Goal: Task Accomplishment & Management: Complete application form

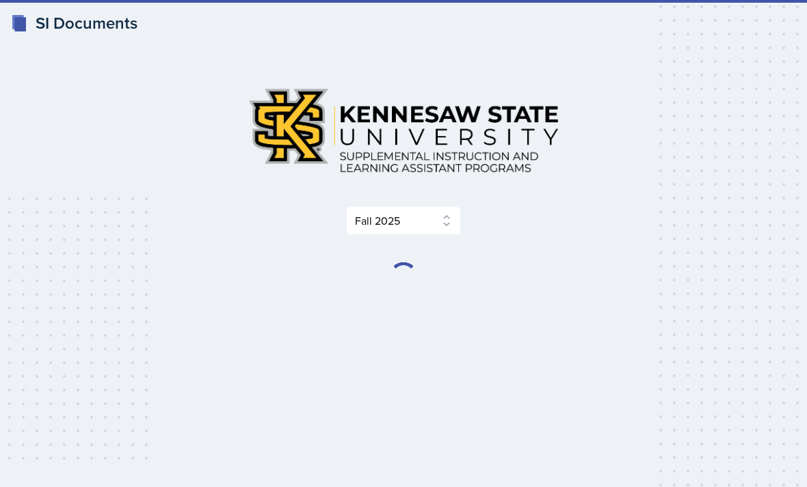
select select "2bed604d-1099-4043-b1bc-2365e8740244"
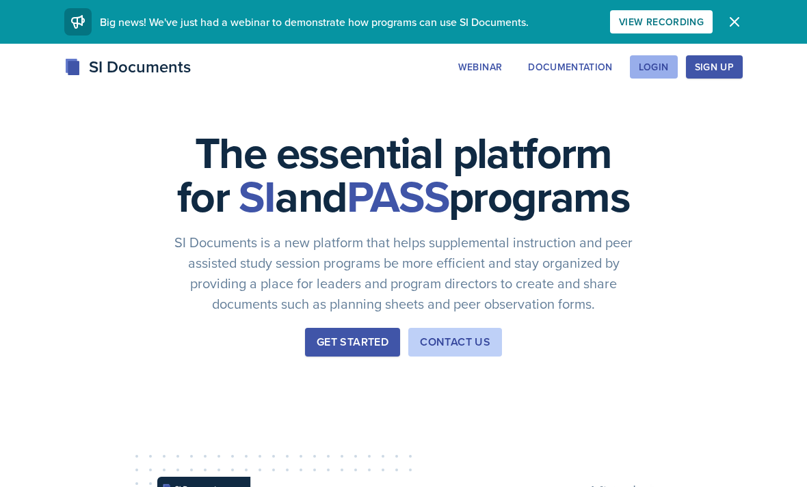
click at [643, 74] on button "Login" at bounding box center [654, 66] width 48 height 23
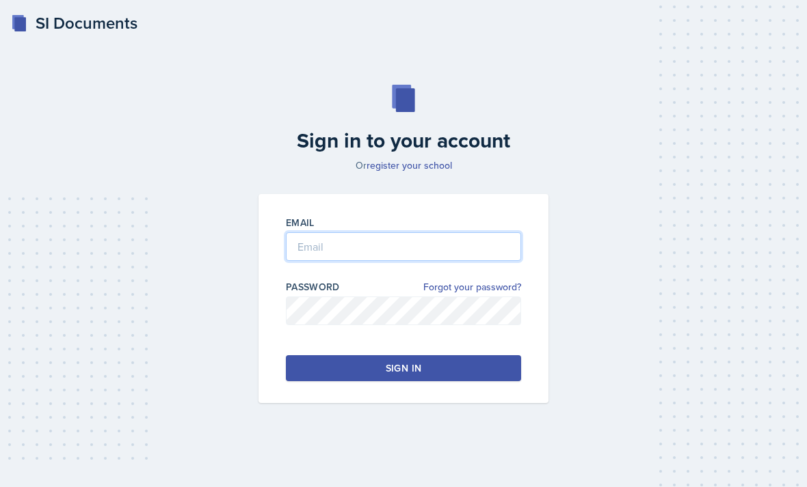
click at [422, 255] on input "email" at bounding box center [403, 246] width 235 height 29
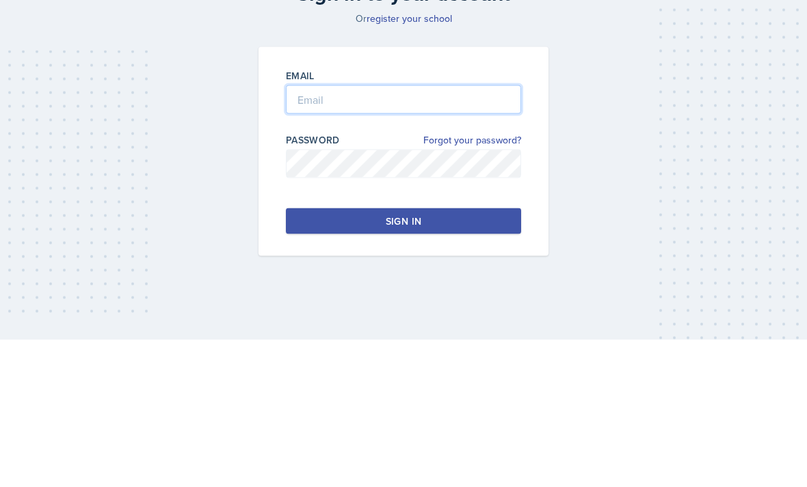
type input "mcourtl1@students.kennesaw.edu"
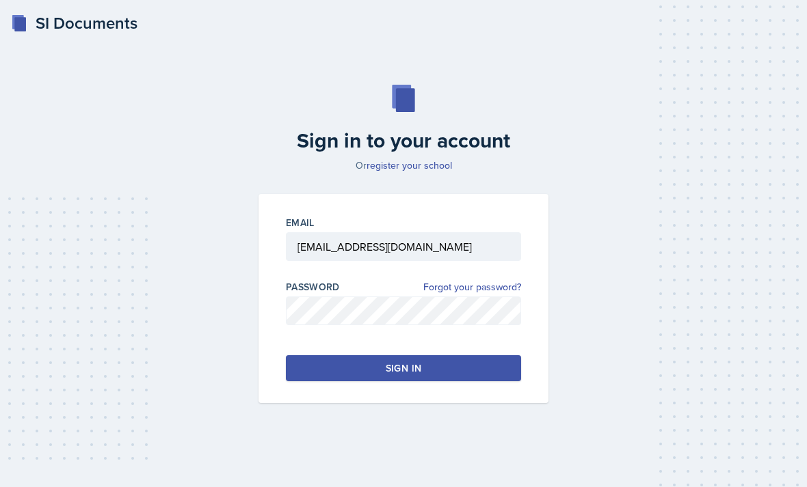
click at [355, 355] on button "Sign in" at bounding box center [403, 368] width 235 height 26
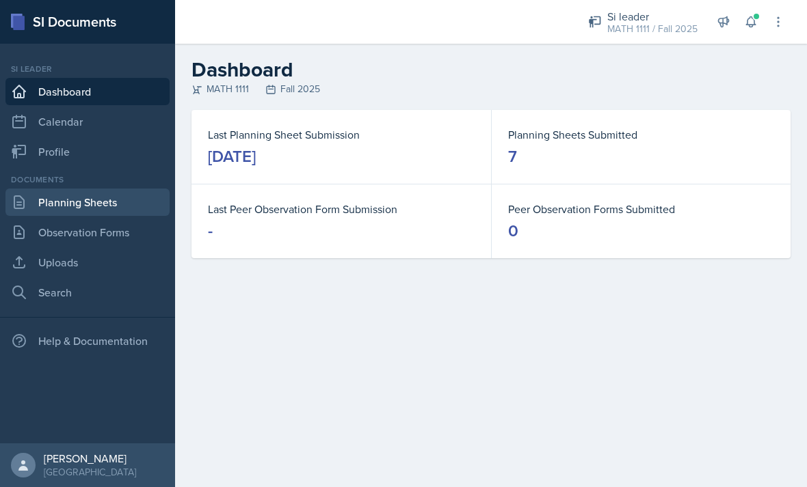
click at [99, 189] on link "Planning Sheets" at bounding box center [87, 202] width 164 height 27
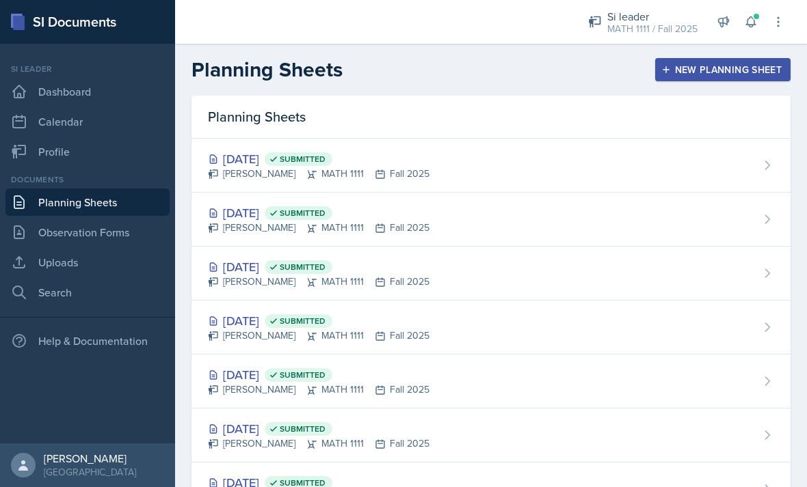
click at [726, 74] on div "New Planning Sheet" at bounding box center [723, 69] width 118 height 11
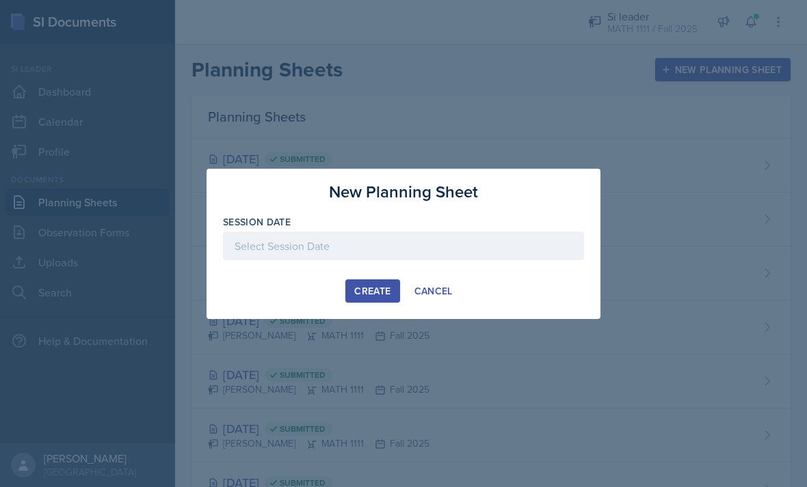
click at [483, 272] on div at bounding box center [403, 267] width 361 height 14
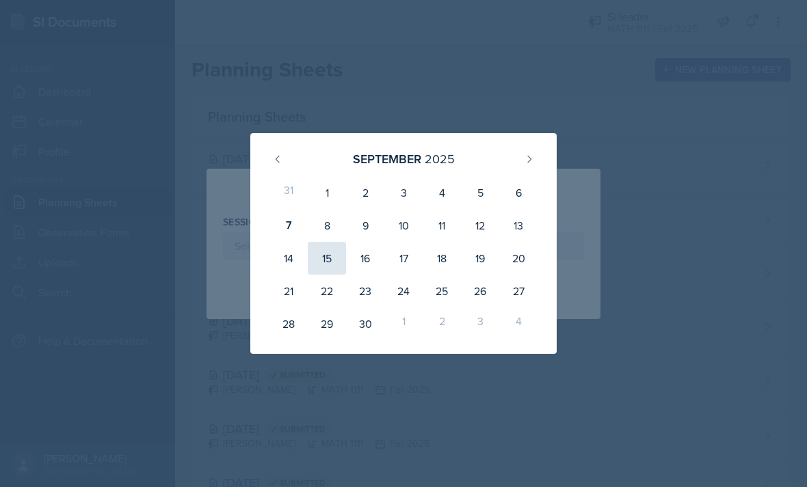
click at [312, 255] on div "15" at bounding box center [327, 258] width 38 height 33
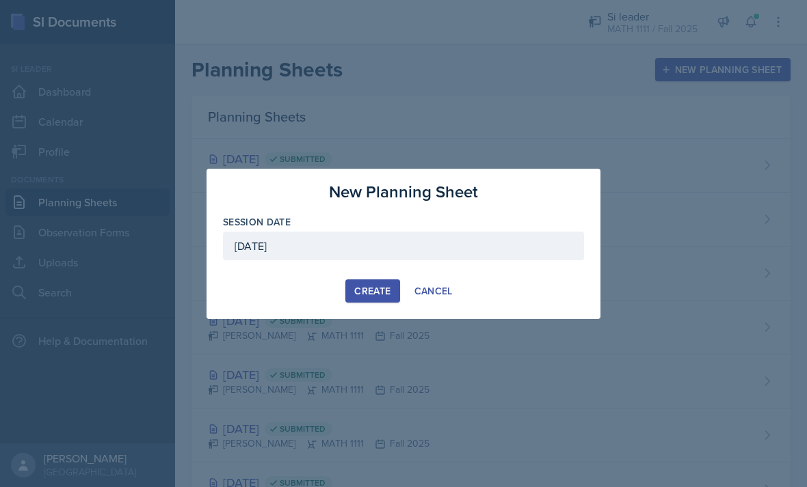
click at [303, 272] on div at bounding box center [403, 267] width 361 height 14
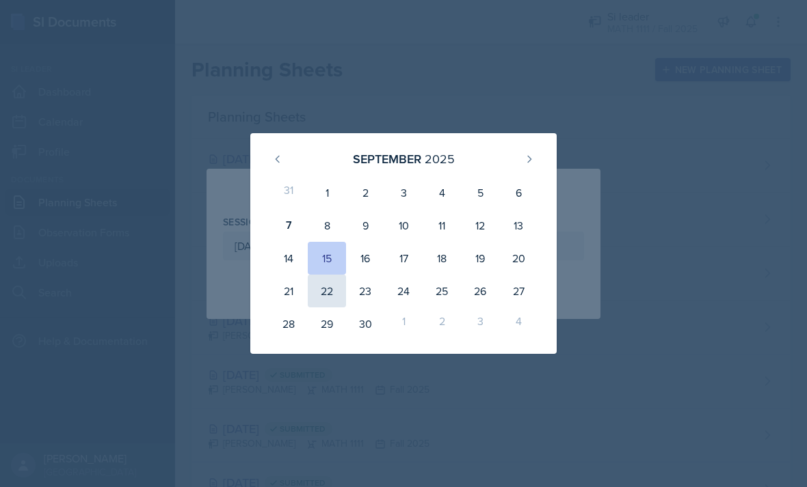
click at [330, 288] on div "22" at bounding box center [327, 291] width 38 height 33
type input "September 22nd, 2025"
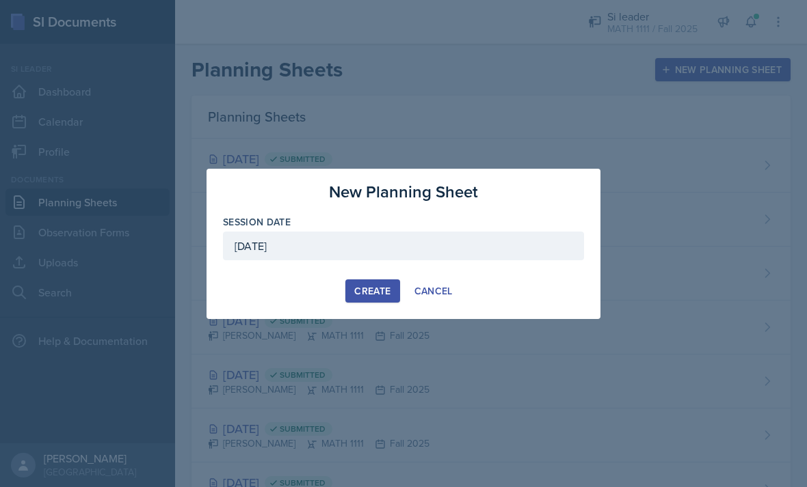
click at [364, 289] on div "Create" at bounding box center [372, 291] width 36 height 11
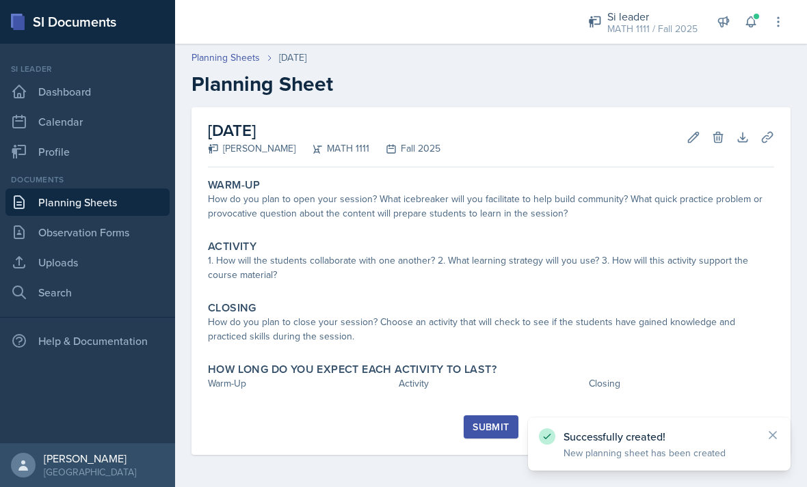
click at [335, 135] on h2 "September 22nd, 2025" at bounding box center [324, 130] width 232 height 25
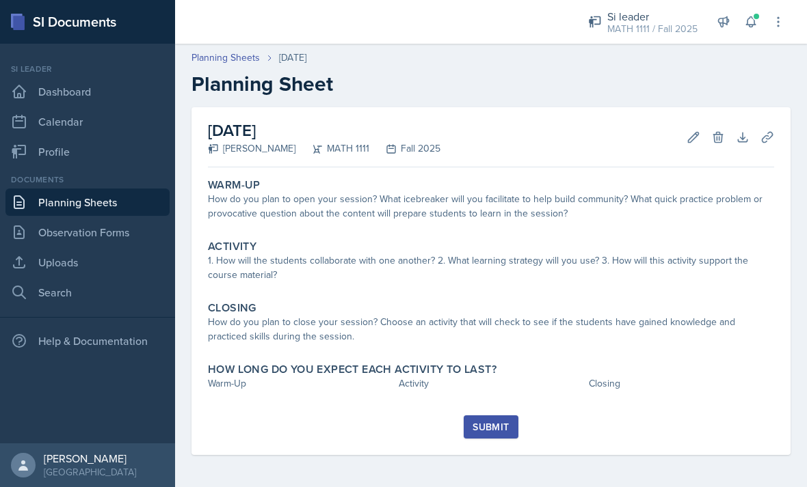
click at [278, 139] on h2 "September 22nd, 2025" at bounding box center [324, 130] width 232 height 25
click at [720, 141] on icon at bounding box center [718, 138] width 14 height 14
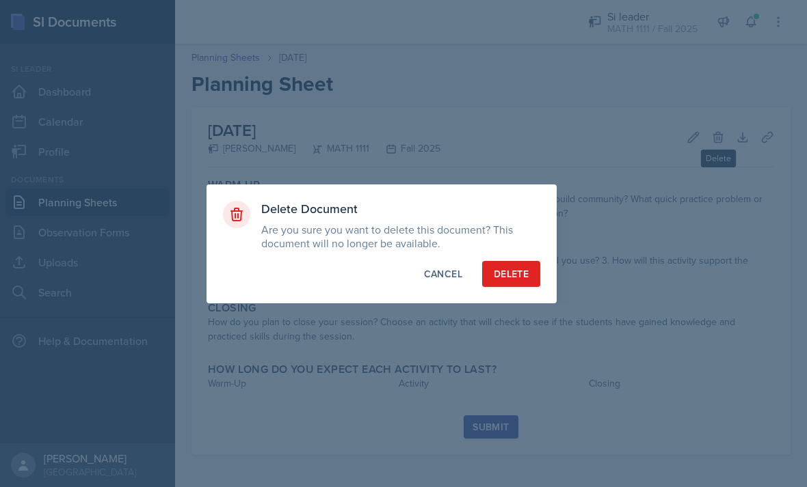
click at [449, 319] on div at bounding box center [403, 243] width 807 height 487
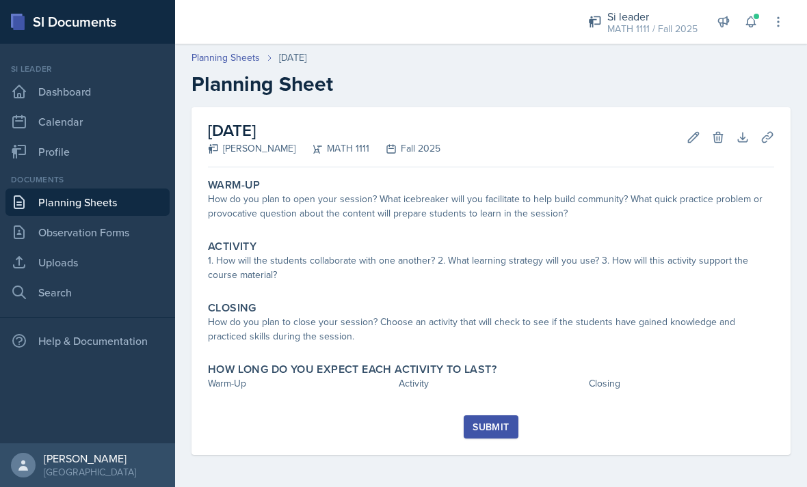
click at [115, 201] on link "Planning Sheets" at bounding box center [87, 202] width 164 height 27
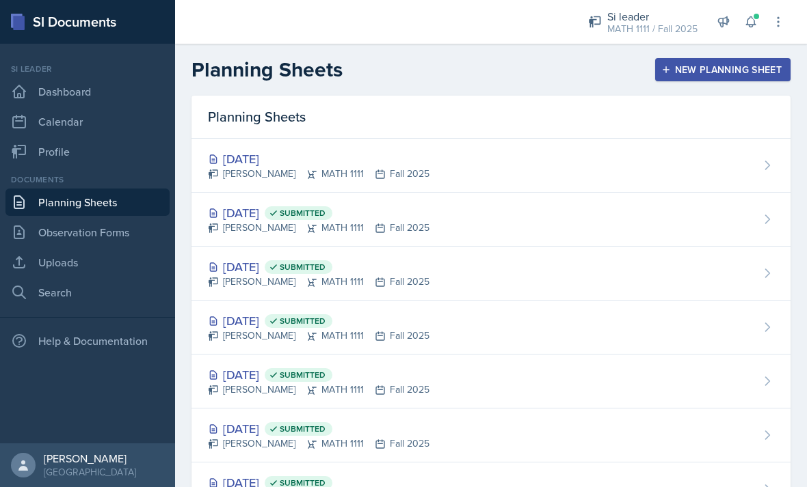
click at [687, 72] on div "New Planning Sheet" at bounding box center [723, 69] width 118 height 11
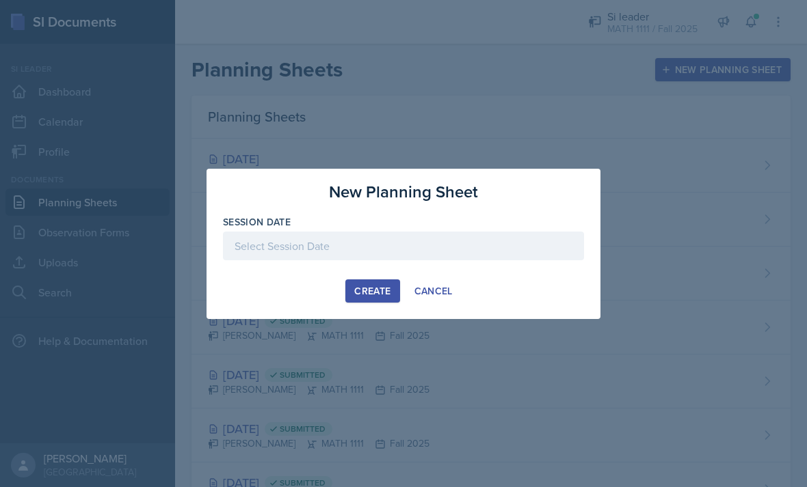
click at [298, 271] on div at bounding box center [403, 267] width 361 height 14
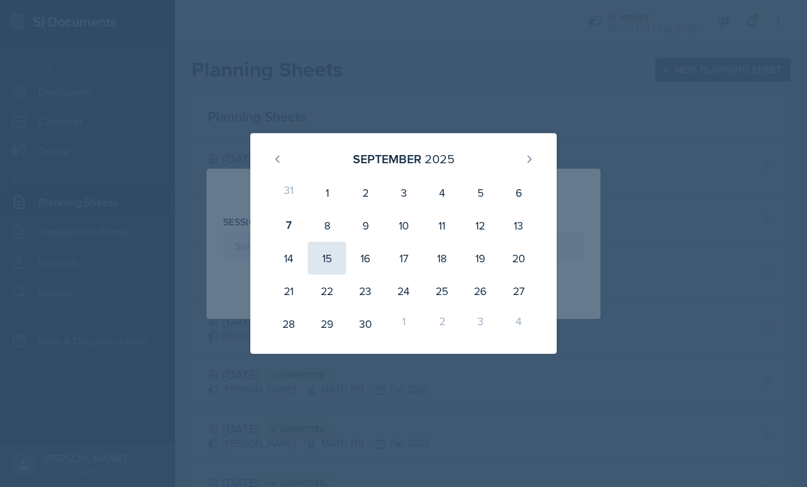
click at [329, 269] on div "15" at bounding box center [327, 258] width 38 height 33
type input "September 15th, 2025"
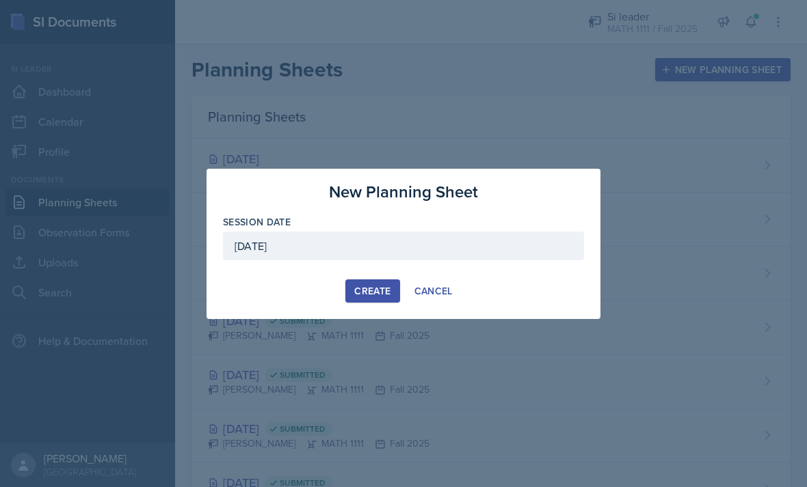
click at [291, 273] on div at bounding box center [403, 267] width 361 height 14
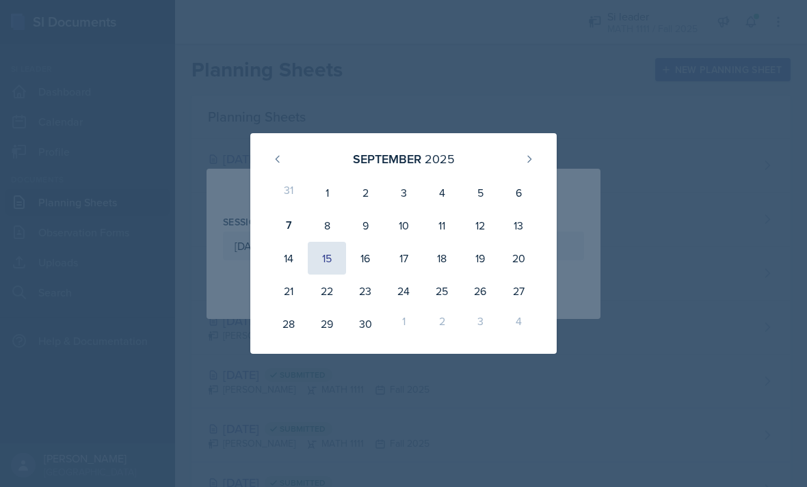
click at [316, 263] on div "15" at bounding box center [327, 258] width 38 height 33
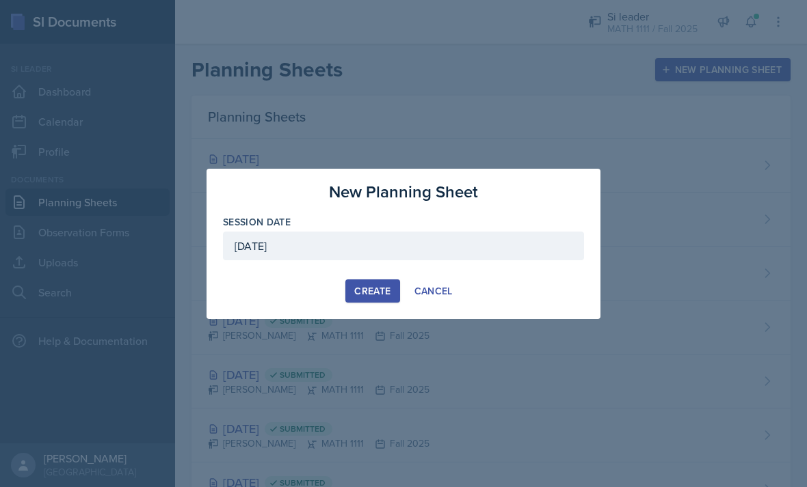
click at [299, 287] on div "Create Cancel" at bounding box center [403, 291] width 361 height 23
click at [317, 286] on div "Create Cancel" at bounding box center [403, 291] width 361 height 23
click at [275, 288] on div "Create Cancel" at bounding box center [403, 291] width 361 height 23
click at [350, 281] on button "Create" at bounding box center [372, 291] width 54 height 23
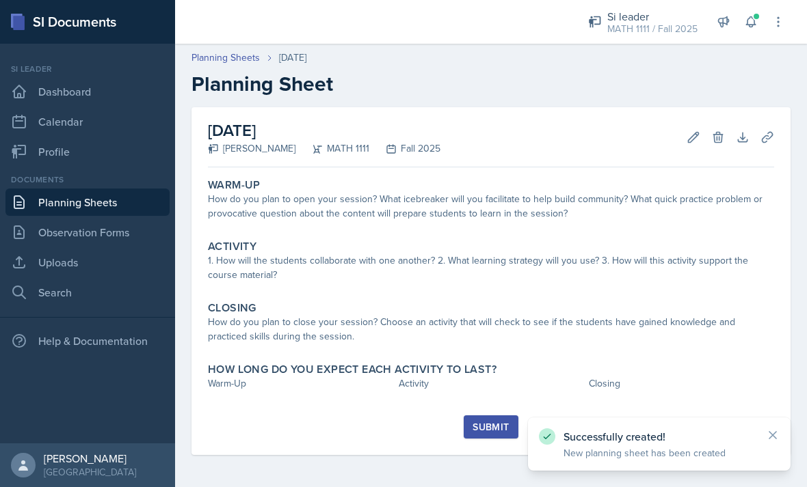
click at [112, 195] on link "Planning Sheets" at bounding box center [87, 202] width 164 height 27
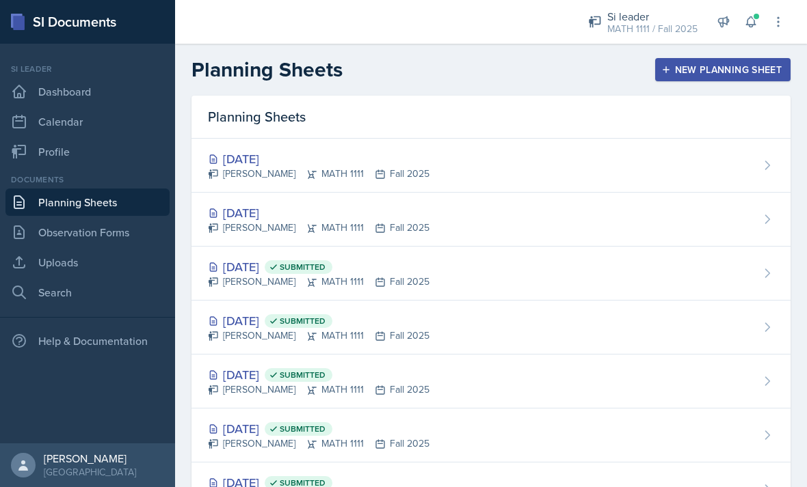
click at [714, 75] on div "New Planning Sheet" at bounding box center [723, 69] width 118 height 11
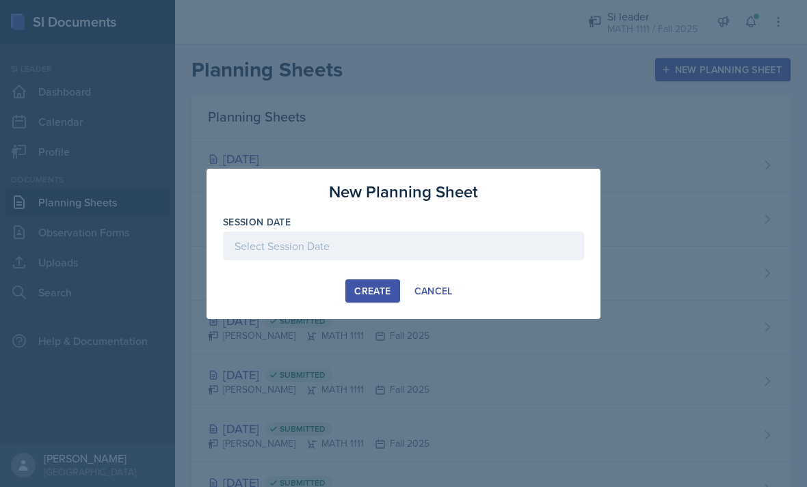
click at [273, 287] on div "Create Cancel" at bounding box center [403, 291] width 361 height 23
click at [428, 271] on div at bounding box center [403, 267] width 361 height 14
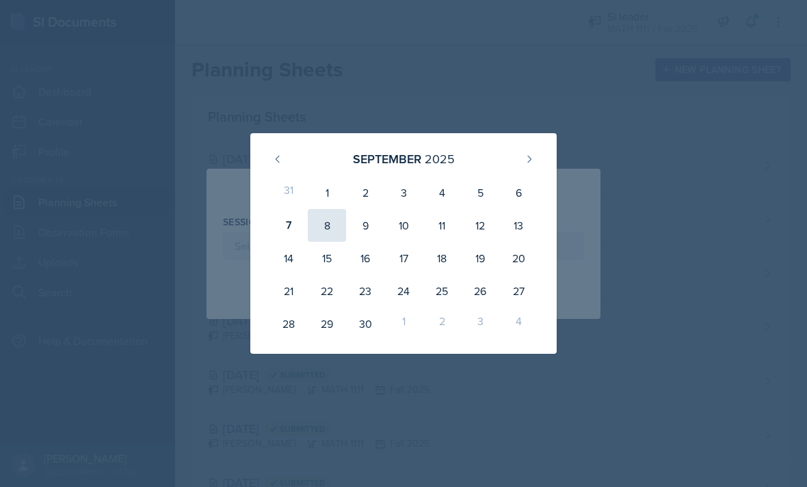
click at [327, 235] on div "8" at bounding box center [327, 225] width 38 height 33
type input "[DATE]"
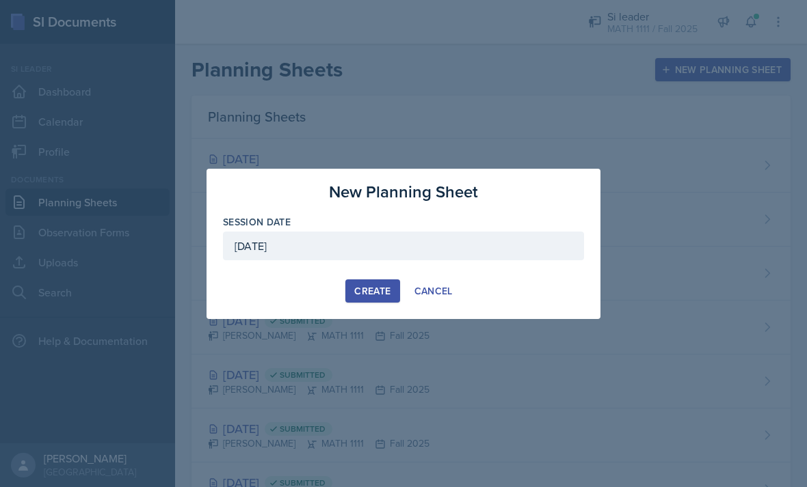
click at [379, 336] on div at bounding box center [403, 243] width 807 height 487
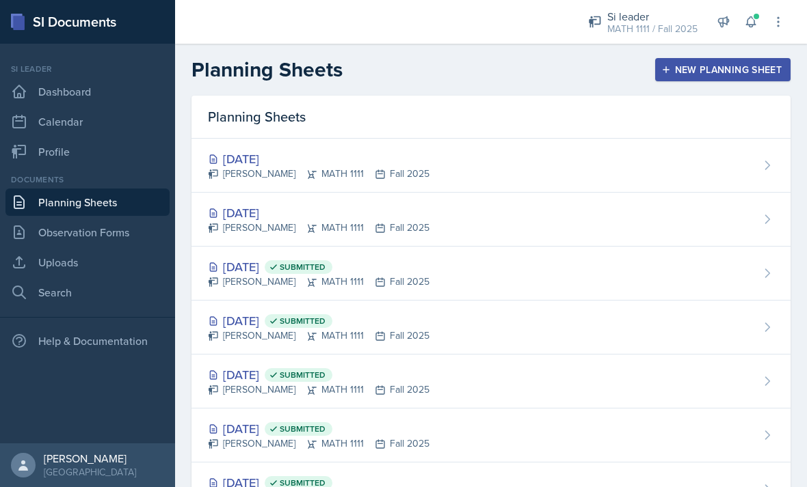
click at [725, 52] on header "Planning Sheets New Planning Sheet" at bounding box center [491, 70] width 632 height 52
click at [748, 64] on div "New Planning Sheet" at bounding box center [723, 69] width 118 height 11
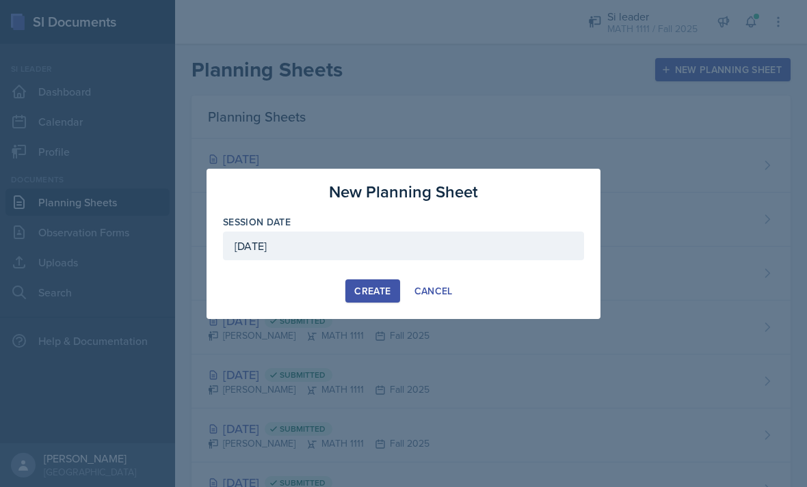
click at [369, 336] on div at bounding box center [403, 243] width 807 height 487
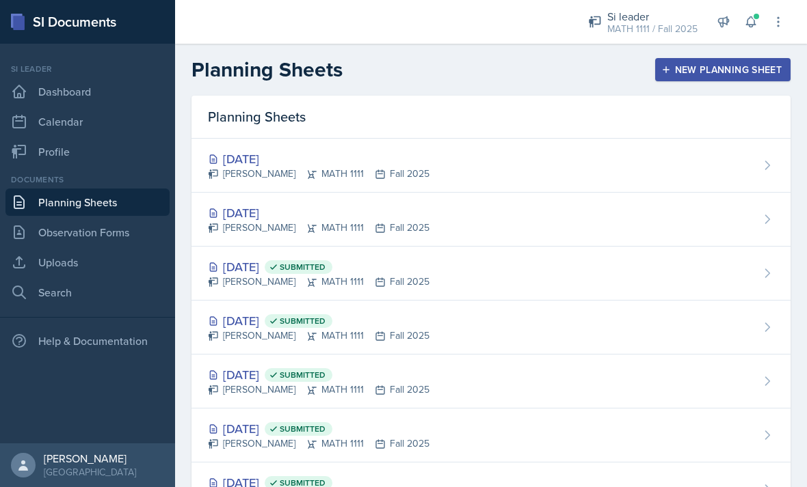
click at [680, 81] on button "New Planning Sheet" at bounding box center [722, 69] width 135 height 23
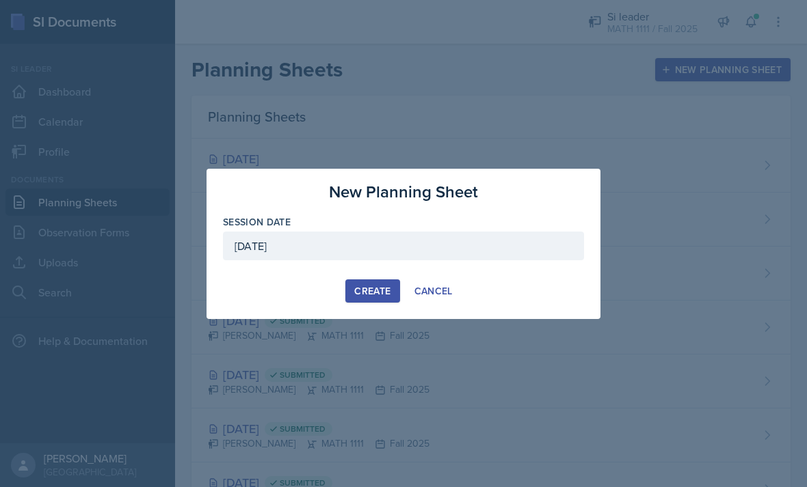
click at [379, 333] on div at bounding box center [403, 243] width 807 height 487
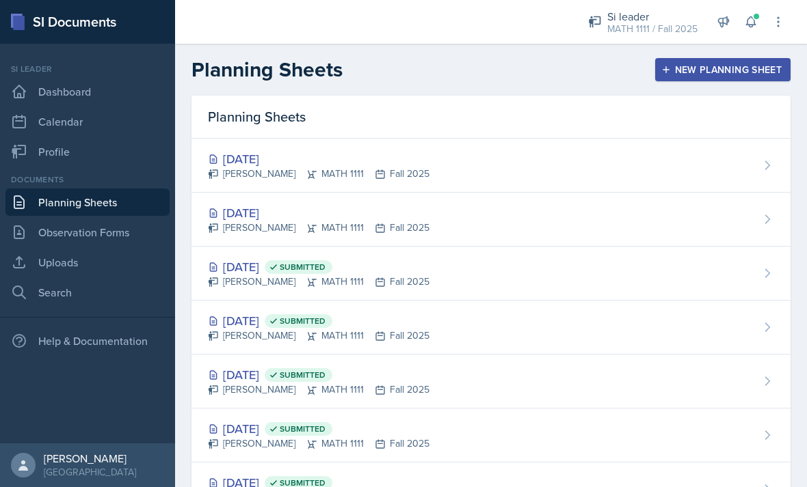
click at [714, 64] on div "New Planning Sheet" at bounding box center [723, 69] width 118 height 11
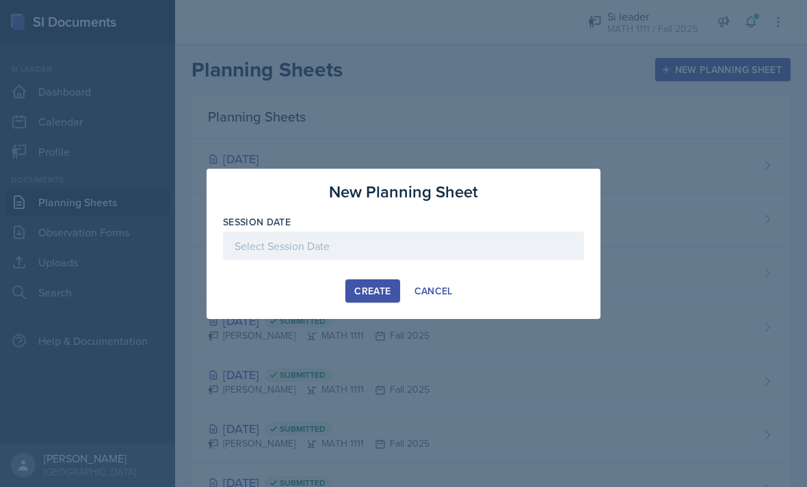
click at [412, 242] on div at bounding box center [403, 246] width 361 height 29
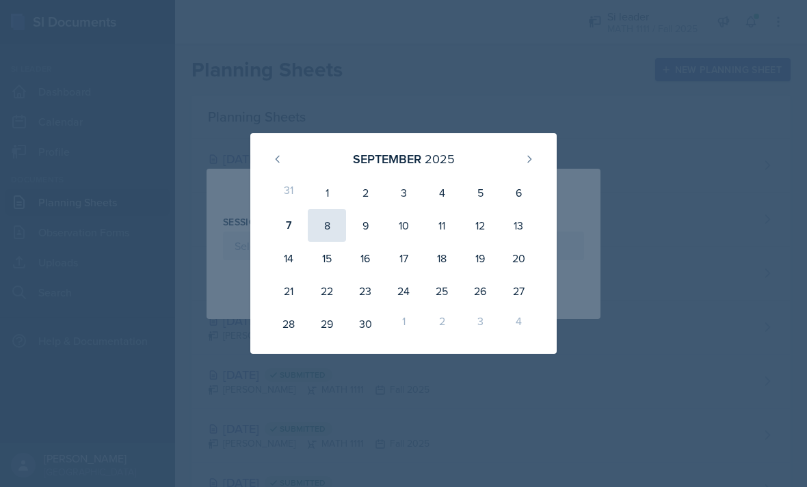
click at [322, 228] on div "8" at bounding box center [327, 225] width 38 height 33
type input "[DATE]"
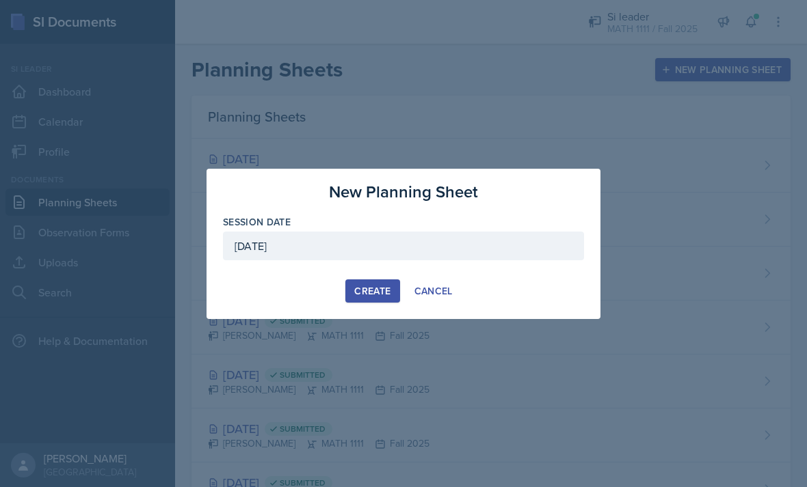
click at [379, 292] on div "Create" at bounding box center [372, 291] width 36 height 11
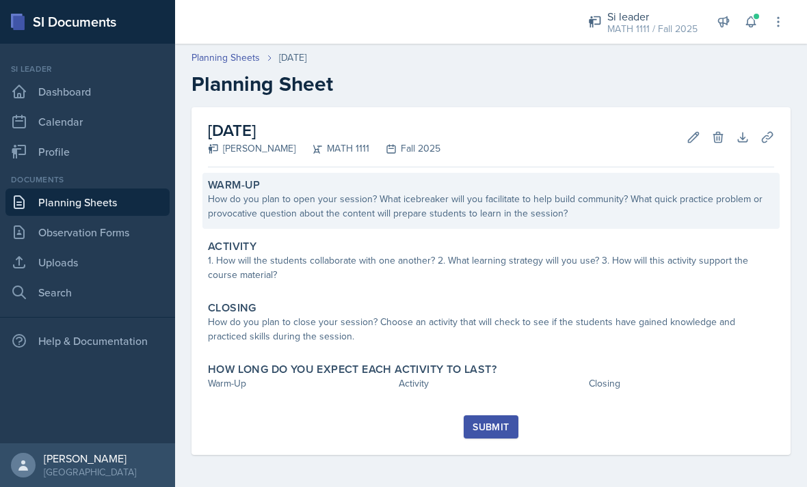
click at [419, 198] on div "How do you plan to open your session? What icebreaker will you facilitate to he…" at bounding box center [491, 206] width 566 height 29
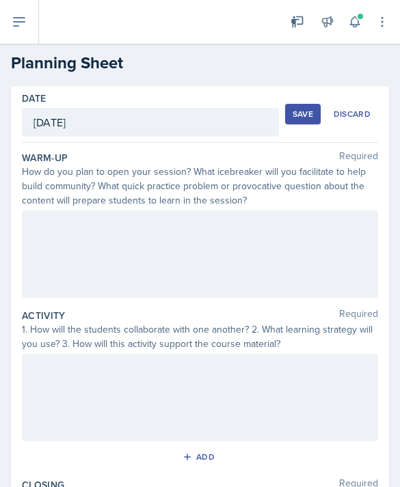
click at [108, 232] on div at bounding box center [200, 254] width 356 height 87
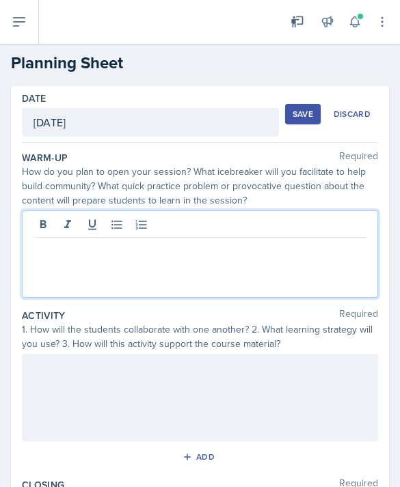
click at [72, 255] on p at bounding box center [199, 249] width 333 height 16
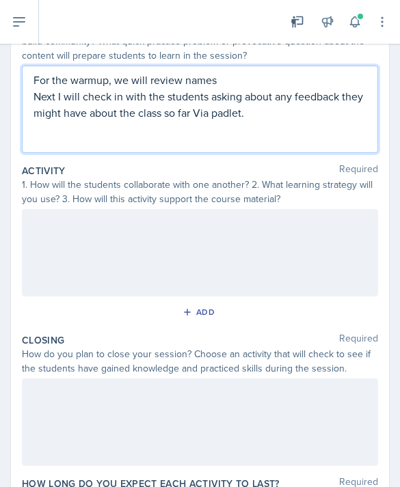
scroll to position [144, 0]
click at [104, 226] on div at bounding box center [200, 253] width 356 height 87
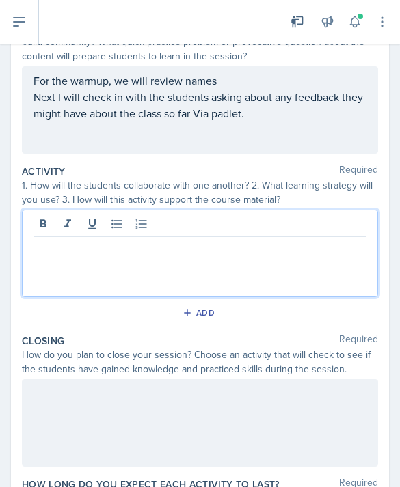
click at [90, 254] on p at bounding box center [199, 248] width 333 height 16
click at [111, 269] on div at bounding box center [200, 253] width 356 height 87
click at [49, 256] on p at bounding box center [199, 248] width 333 height 16
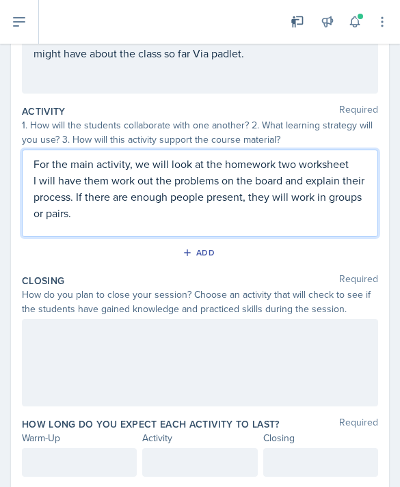
scroll to position [204, 0]
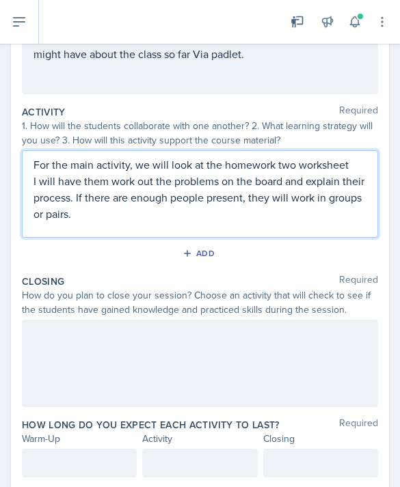
click at [59, 359] on div at bounding box center [200, 363] width 356 height 87
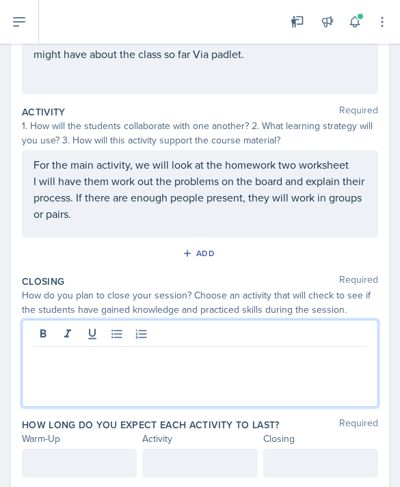
click at [74, 397] on div at bounding box center [200, 363] width 356 height 87
click at [280, 173] on p "For the main activity, we will look at the homework two worksheet" at bounding box center [199, 165] width 333 height 16
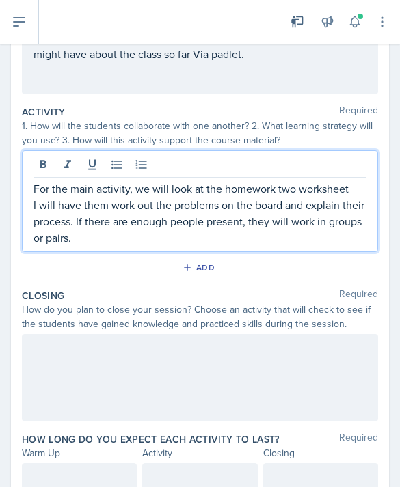
click at [296, 191] on p "For the main activity, we will look at the homework two worksheet" at bounding box center [199, 188] width 333 height 16
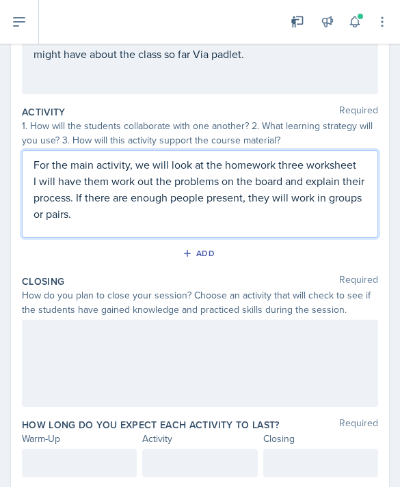
click at [67, 370] on div at bounding box center [200, 363] width 356 height 87
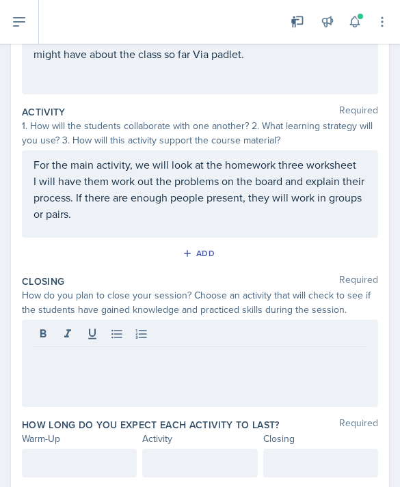
click at [62, 366] on p at bounding box center [199, 358] width 333 height 16
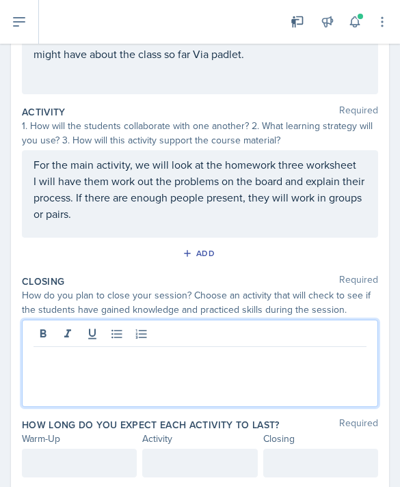
click at [47, 390] on div at bounding box center [200, 363] width 356 height 87
click at [60, 366] on p at bounding box center [199, 358] width 333 height 16
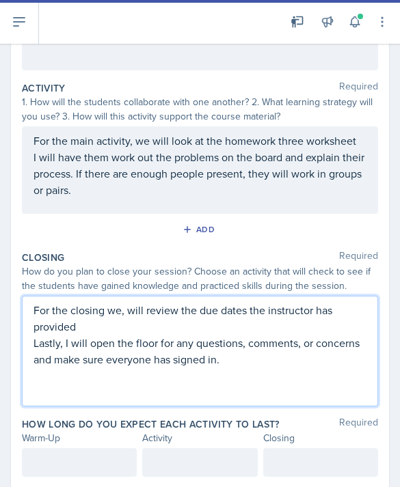
scroll to position [227, 0]
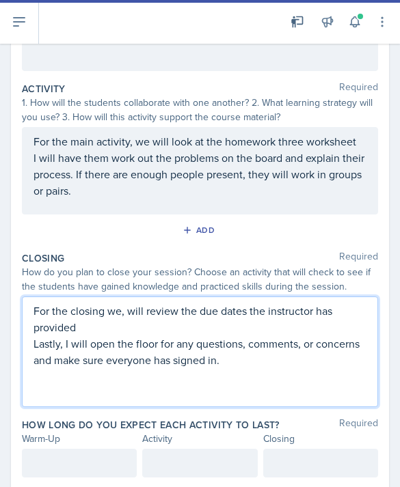
click at [64, 467] on div at bounding box center [79, 463] width 115 height 29
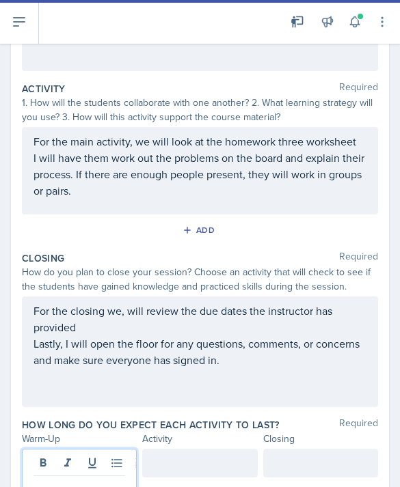
scroll to position [44, 0]
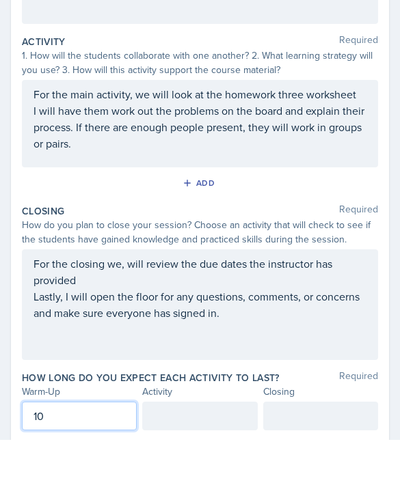
click at [200, 449] on div at bounding box center [199, 463] width 115 height 29
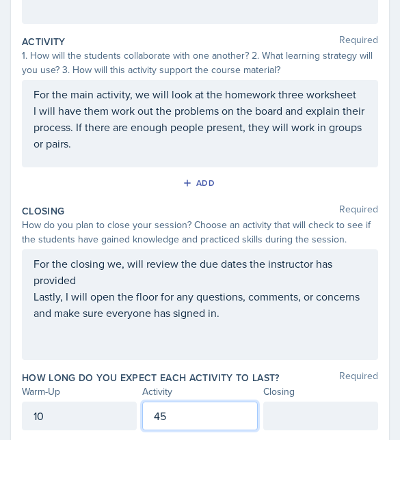
click at [291, 449] on div at bounding box center [320, 463] width 115 height 29
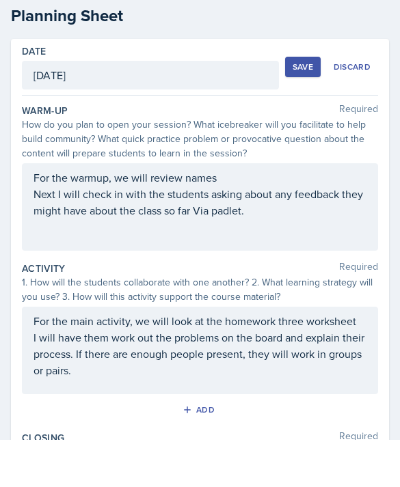
scroll to position [0, 0]
click at [299, 109] on div "Save" at bounding box center [303, 114] width 21 height 11
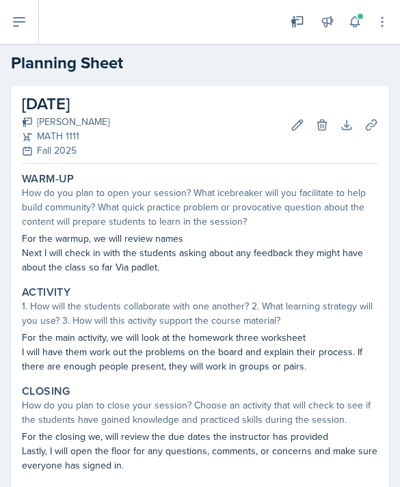
click at [27, 20] on button at bounding box center [19, 22] width 39 height 44
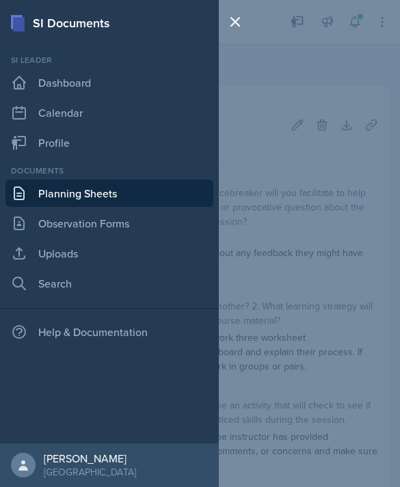
click at [116, 191] on link "Planning Sheets" at bounding box center [109, 193] width 208 height 27
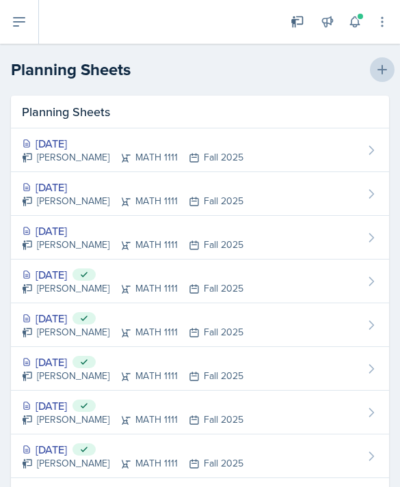
click at [378, 70] on icon at bounding box center [382, 70] width 10 height 10
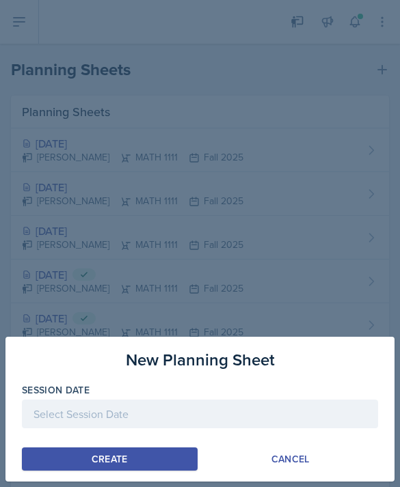
click at [187, 405] on div at bounding box center [200, 414] width 356 height 29
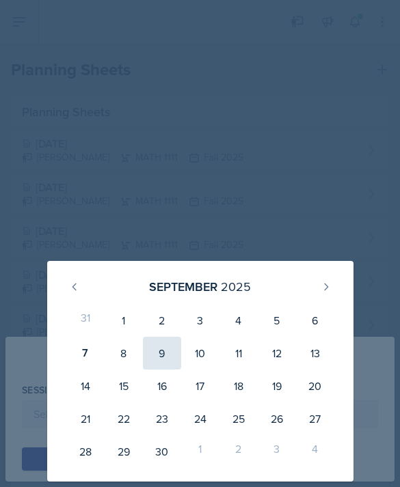
click at [176, 353] on div "9" at bounding box center [162, 353] width 38 height 33
type input "[DATE]"
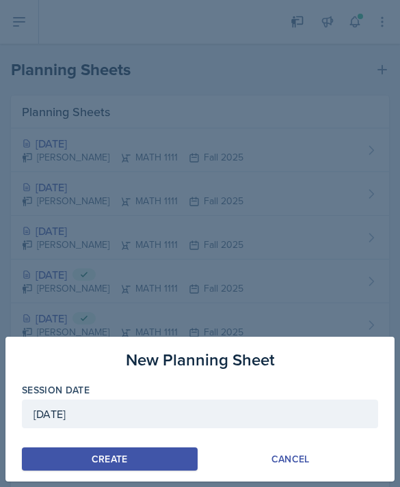
click at [136, 461] on button "Create" at bounding box center [110, 459] width 176 height 23
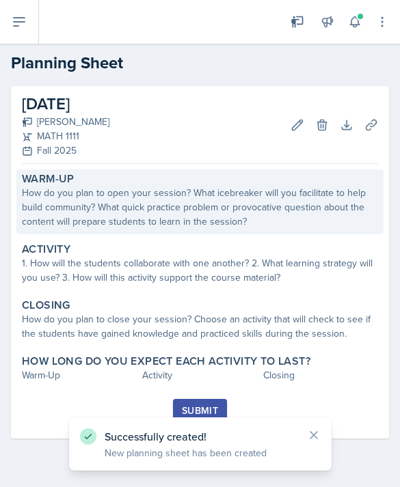
click at [231, 196] on div "How do you plan to open your session? What icebreaker will you facilitate to he…" at bounding box center [200, 207] width 356 height 43
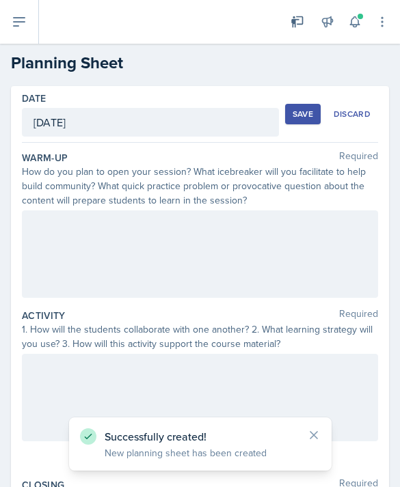
click at [280, 221] on div at bounding box center [200, 254] width 356 height 87
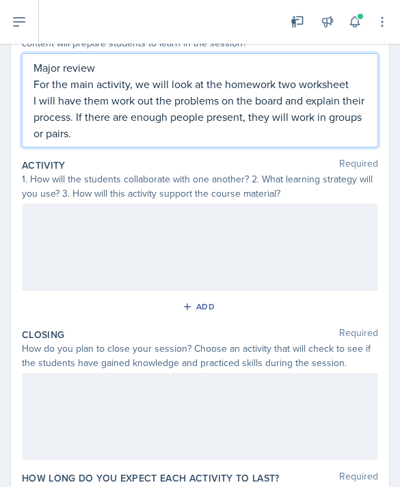
scroll to position [156, 0]
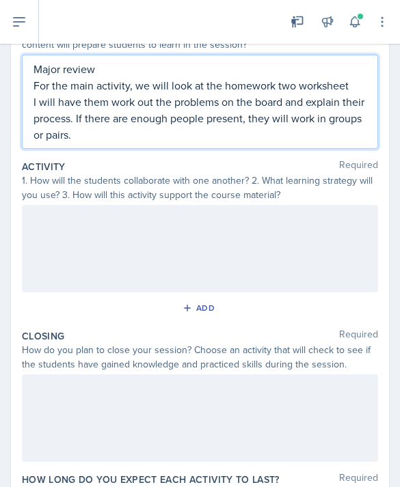
click at [102, 251] on div at bounding box center [200, 248] width 356 height 87
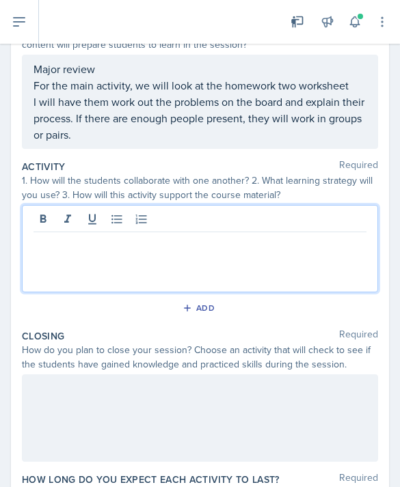
click at [76, 273] on div at bounding box center [200, 248] width 356 height 87
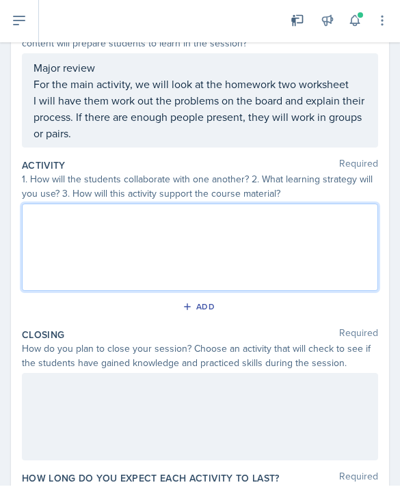
click at [46, 81] on div "Major review For the main activity, we will look at the homework two worksheet …" at bounding box center [200, 102] width 356 height 94
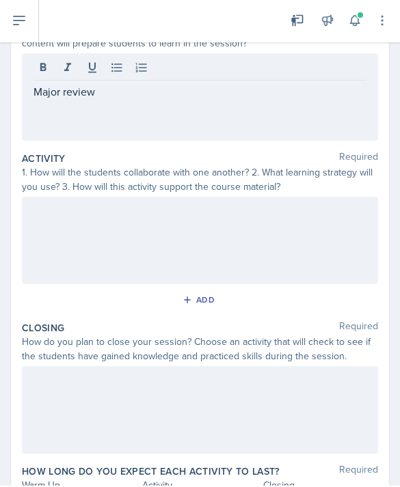
scroll to position [1, 0]
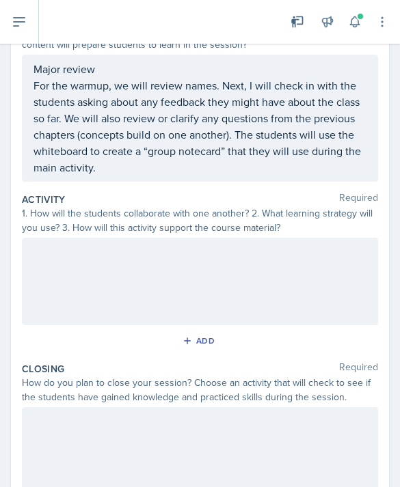
click at [86, 256] on div at bounding box center [200, 281] width 356 height 87
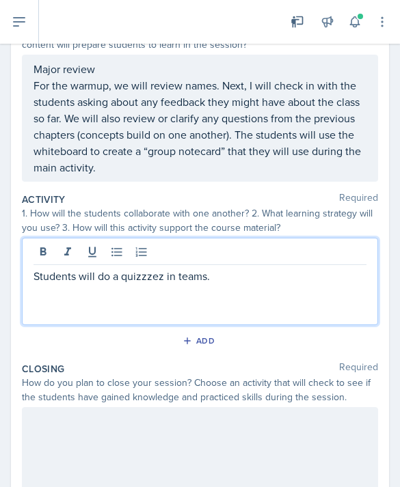
click at [219, 268] on p "Students will do a quizzzez in teams." at bounding box center [199, 276] width 333 height 16
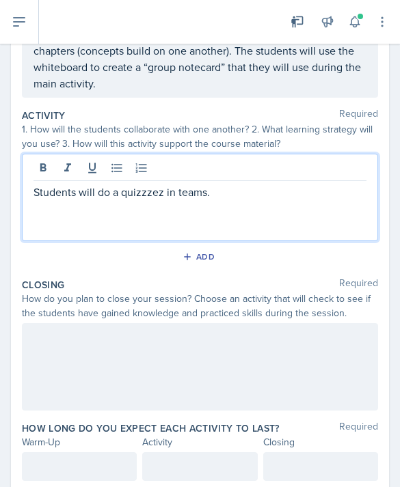
scroll to position [237, 0]
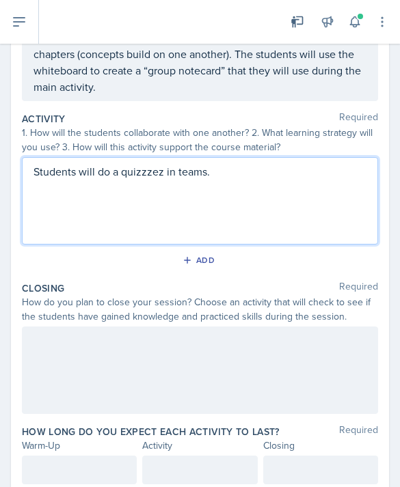
click at [58, 379] on div at bounding box center [200, 370] width 356 height 87
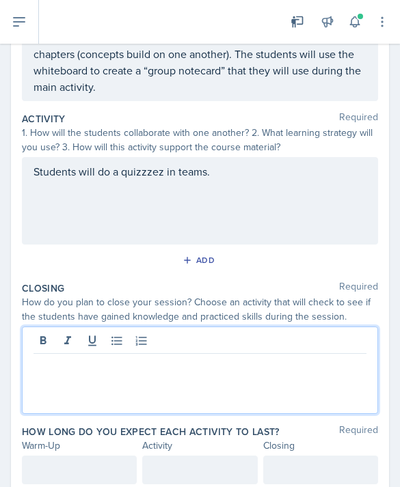
click at [89, 364] on p at bounding box center [199, 365] width 333 height 16
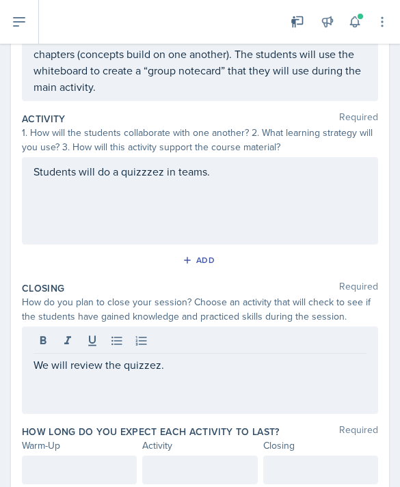
click at [183, 368] on p "We will review the quizzez." at bounding box center [199, 365] width 333 height 16
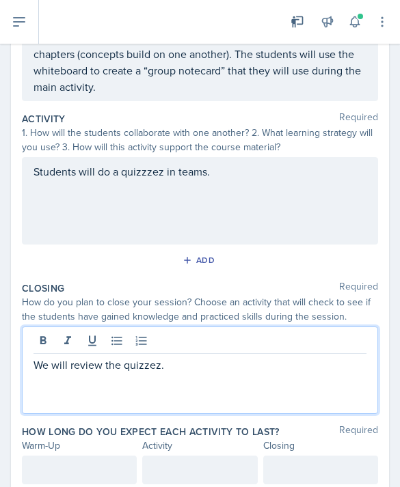
click at [193, 387] on div "We will review the quizzez." at bounding box center [200, 370] width 356 height 87
click at [201, 367] on p "We will review the quizzez." at bounding box center [199, 365] width 333 height 16
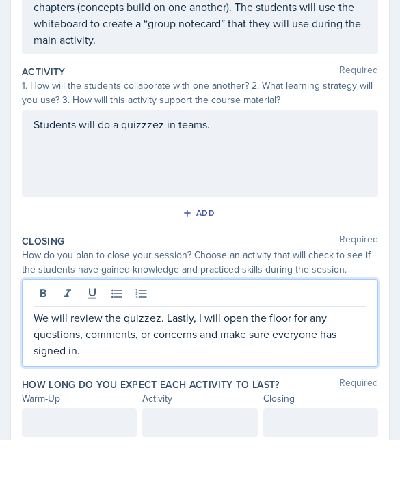
scroll to position [44, 0]
click at [66, 456] on div at bounding box center [79, 470] width 115 height 29
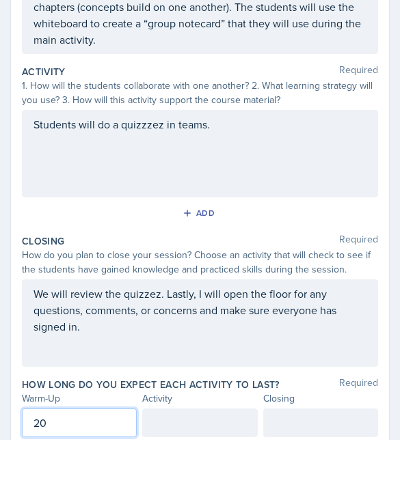
click at [193, 439] on div "Activity" at bounding box center [199, 446] width 115 height 14
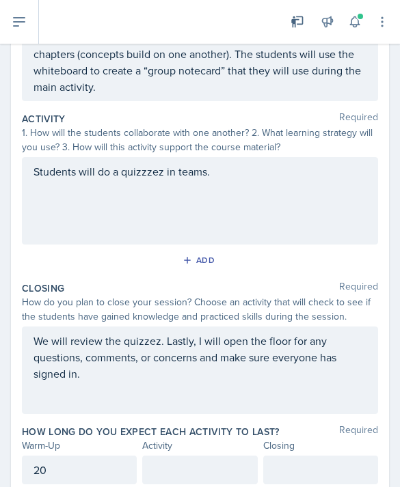
click at [70, 456] on div "20" at bounding box center [79, 470] width 115 height 29
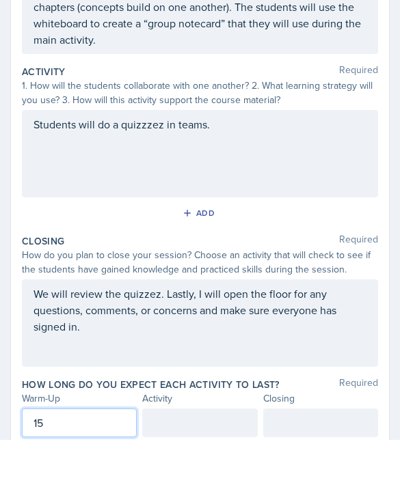
click at [181, 456] on div at bounding box center [199, 470] width 115 height 29
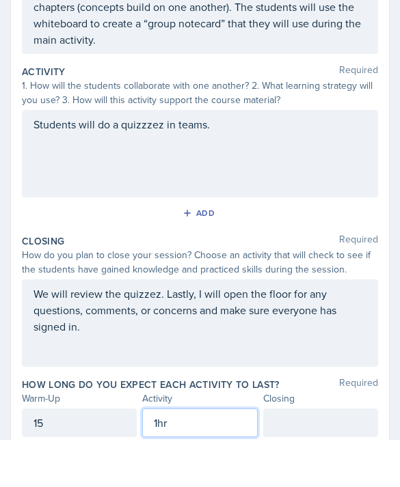
click at [310, 456] on div at bounding box center [320, 470] width 115 height 29
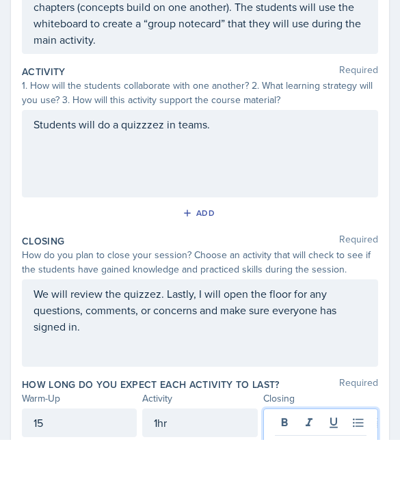
click at [92, 412] on div "Date [DATE] [DATE] 31 1 2 3 4 5 6 7 8 9 10 11 12 13 14 15 16 17 18 19 20 21 22 …" at bounding box center [200, 202] width 400 height 705
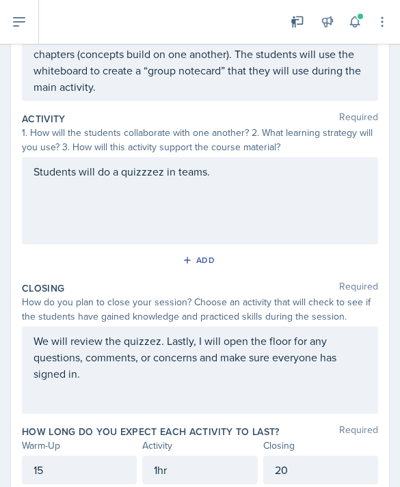
click at [149, 456] on div "1hr" at bounding box center [199, 470] width 115 height 29
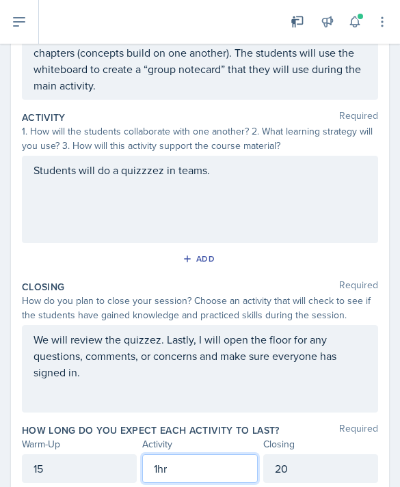
scroll to position [237, 0]
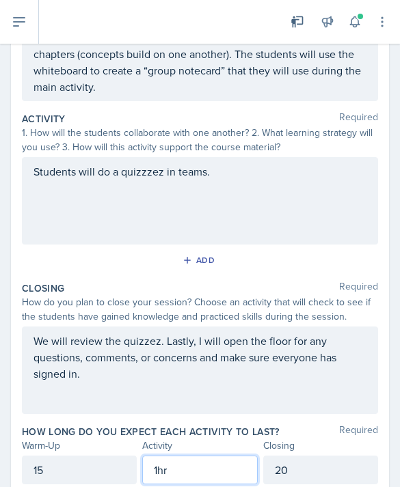
click at [62, 456] on div "15" at bounding box center [79, 470] width 115 height 29
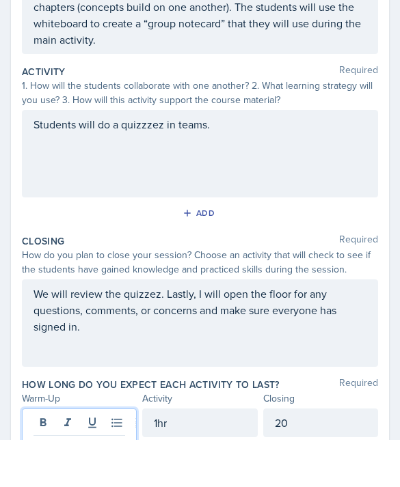
click at [199, 456] on div "1hr" at bounding box center [199, 470] width 115 height 29
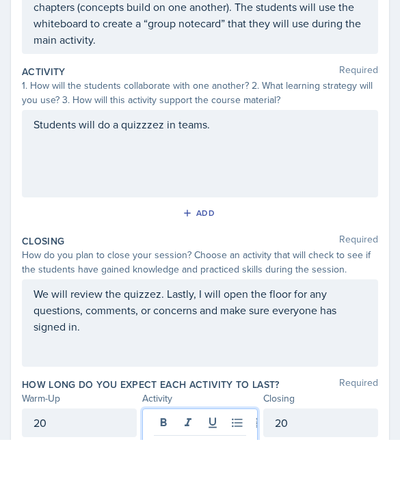
click at [322, 456] on div "20" at bounding box center [320, 470] width 115 height 29
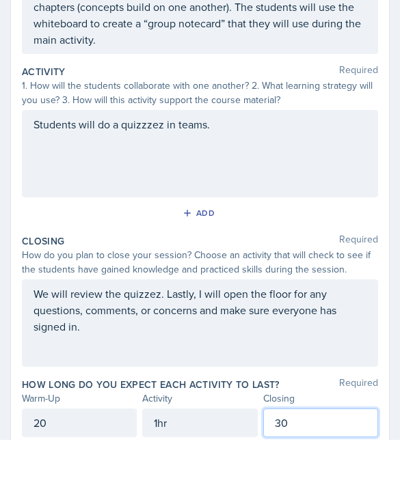
click at [275, 250] on div "Add" at bounding box center [200, 263] width 356 height 26
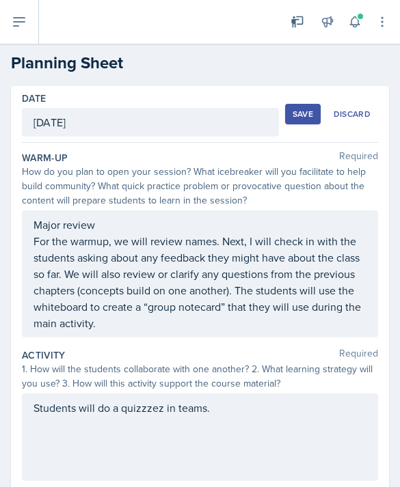
scroll to position [0, 0]
click at [296, 109] on div "Save" at bounding box center [303, 114] width 21 height 11
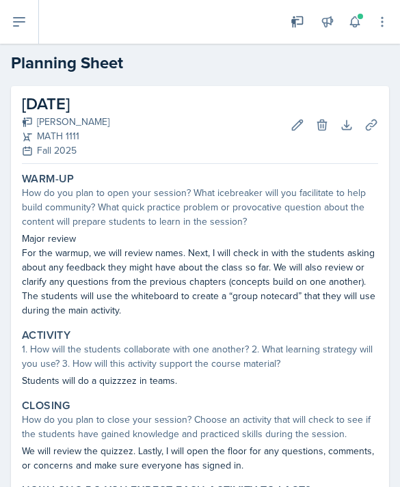
click at [21, 25] on icon at bounding box center [19, 22] width 16 height 16
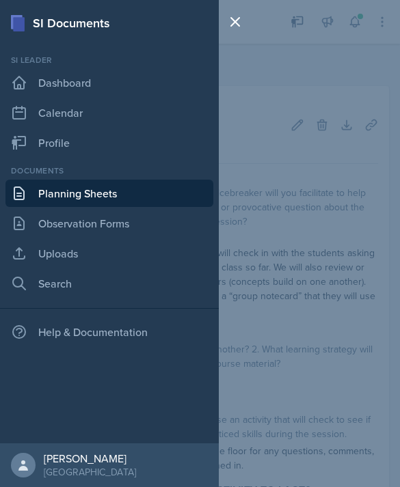
click at [308, 233] on div "SI Documents Si leader Dashboard Calendar Profile Documents Planning Sheets Obs…" at bounding box center [200, 243] width 400 height 487
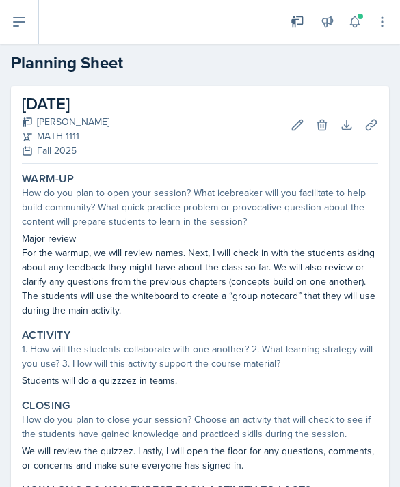
click at [19, 21] on icon at bounding box center [19, 22] width 16 height 16
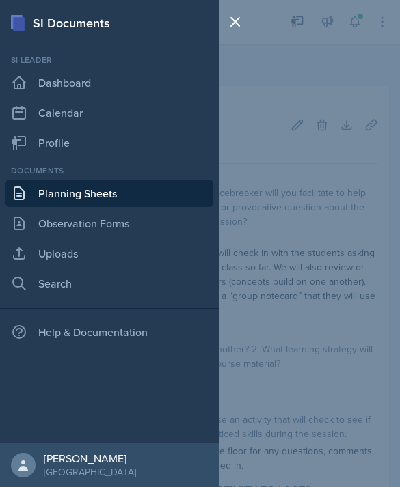
click at [122, 194] on link "Planning Sheets" at bounding box center [109, 193] width 208 height 27
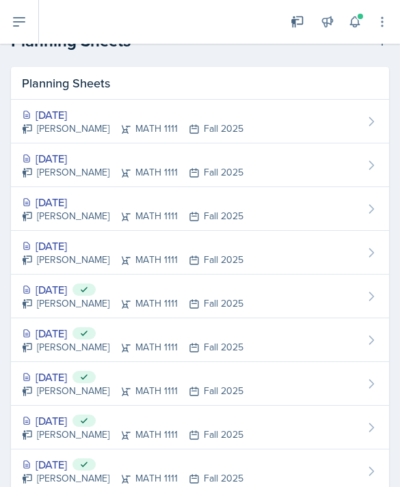
scroll to position [83, 0]
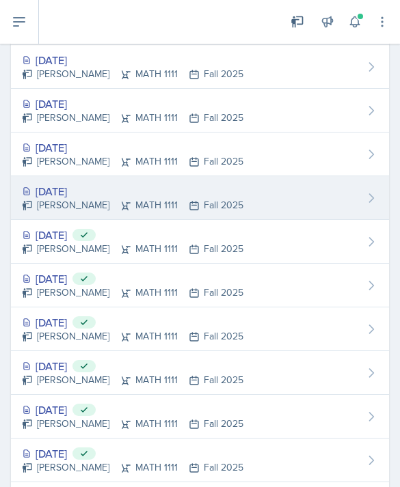
click at [319, 191] on div "[DATE] [PERSON_NAME] MATH 1111 Fall 2025" at bounding box center [200, 198] width 378 height 44
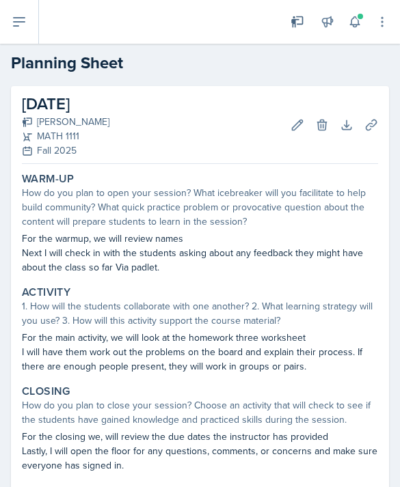
click at [25, 25] on icon at bounding box center [19, 22] width 16 height 16
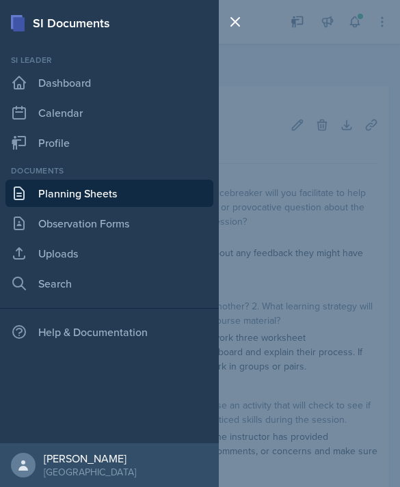
click at [149, 195] on link "Planning Sheets" at bounding box center [109, 193] width 208 height 27
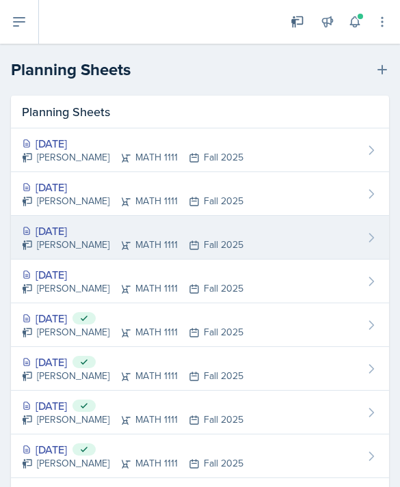
click at [165, 249] on div "[PERSON_NAME] MATH 1111 Fall 2025" at bounding box center [132, 245] width 221 height 14
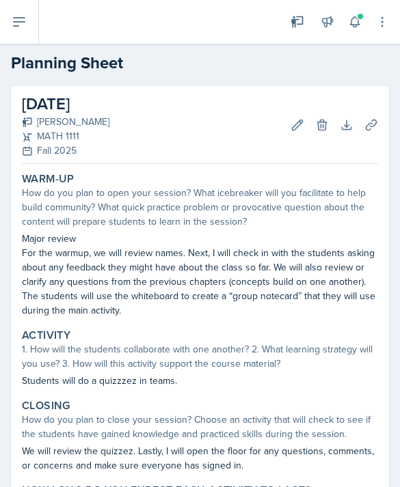
click at [36, 20] on button at bounding box center [19, 22] width 39 height 44
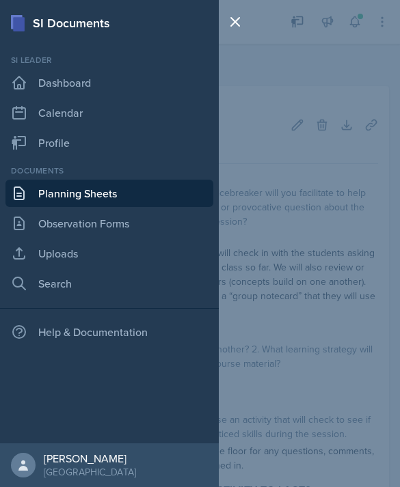
click at [365, 323] on div "SI Documents Si leader Dashboard Calendar Profile Documents Planning Sheets Obs…" at bounding box center [200, 243] width 400 height 487
